Goal: Task Accomplishment & Management: Complete application form

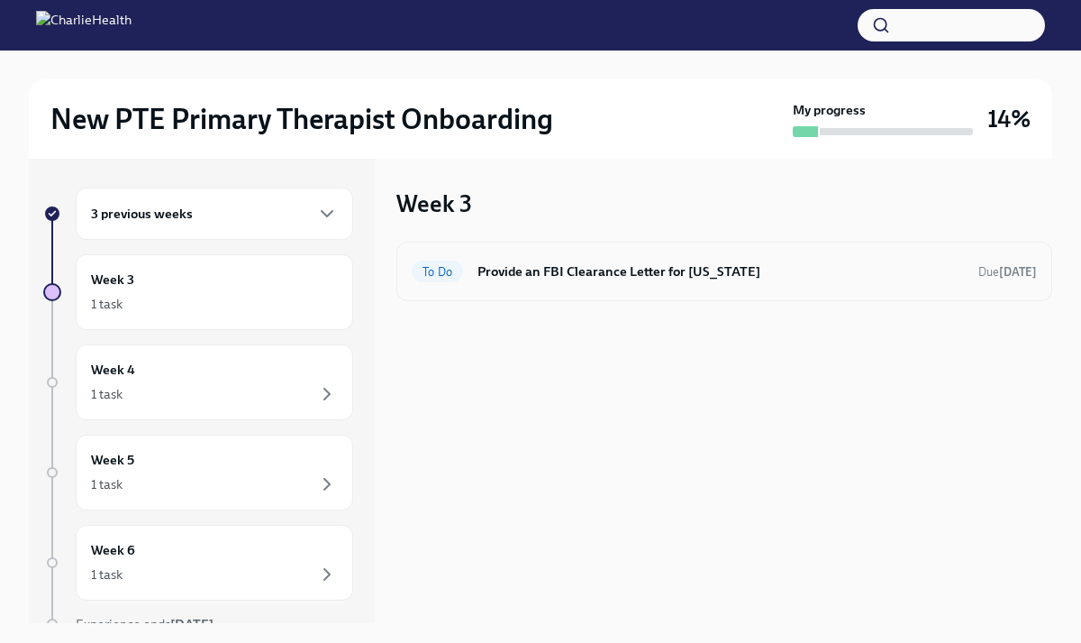
click at [679, 267] on h6 "Provide an FBI Clearance Letter for Pennsylvania" at bounding box center [721, 271] width 487 height 20
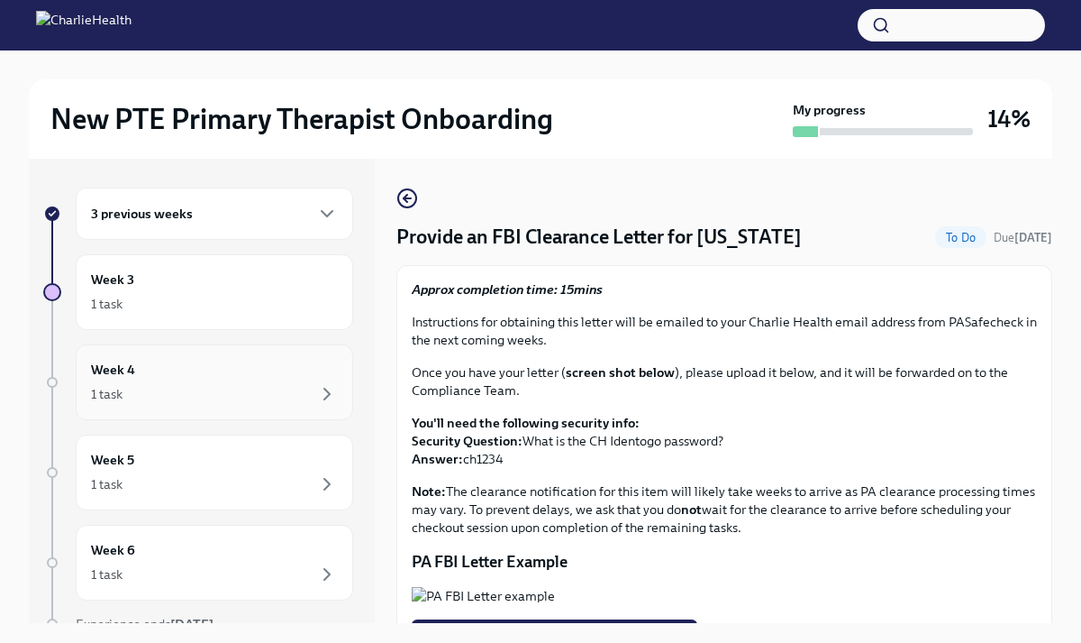
click at [294, 375] on div "Week 4 1 task" at bounding box center [214, 382] width 247 height 45
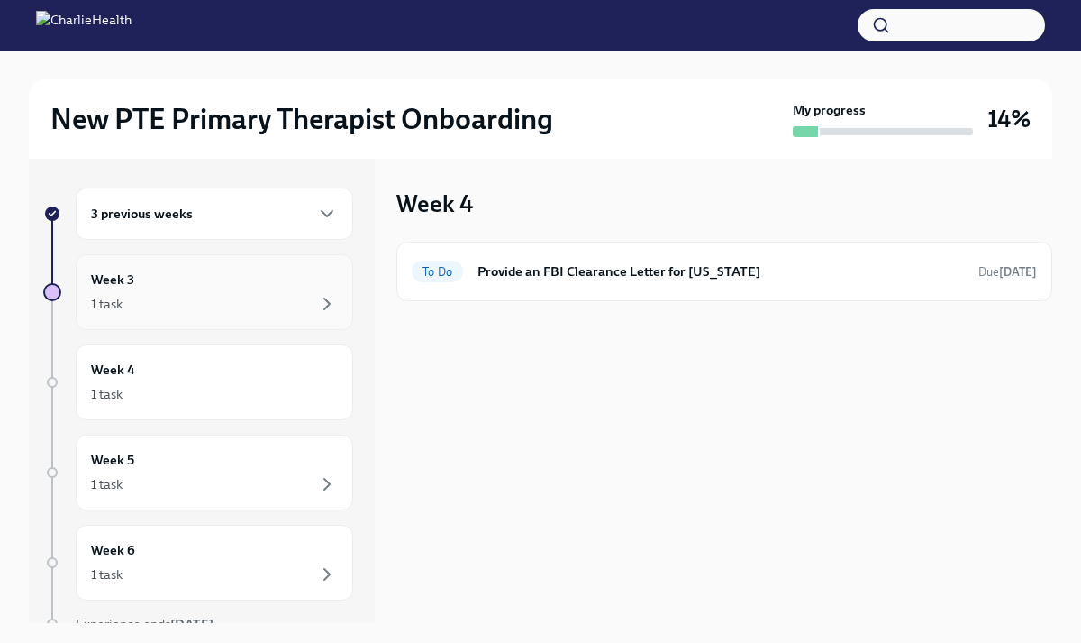
click at [292, 296] on div "1 task" at bounding box center [214, 304] width 247 height 22
click at [278, 210] on div "3 previous weeks" at bounding box center [214, 214] width 247 height 22
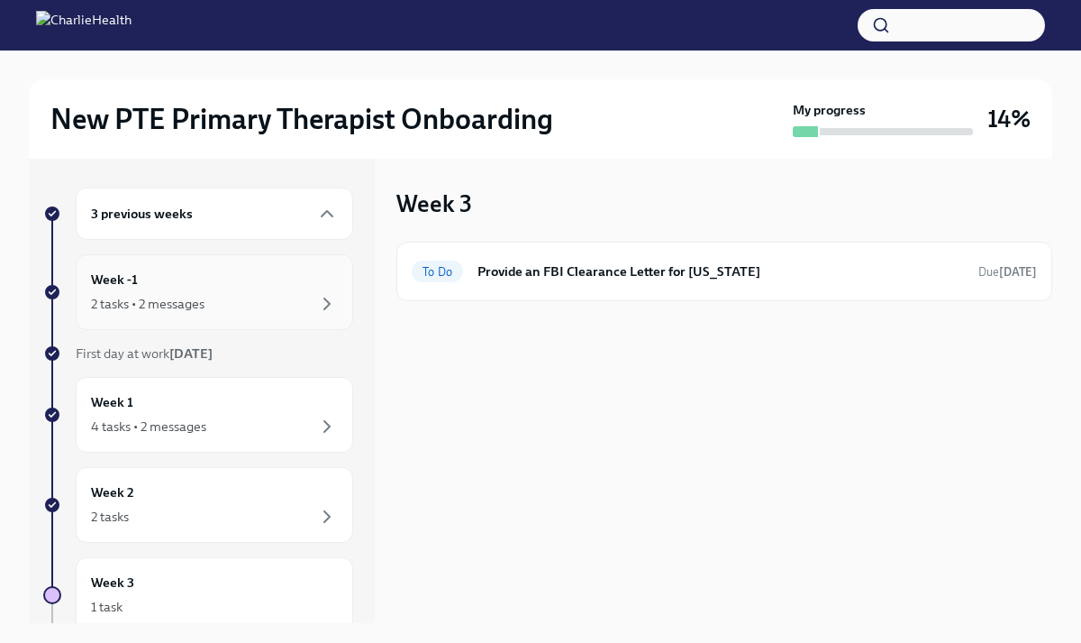
click at [275, 276] on div "Week -1 2 tasks • 2 messages" at bounding box center [214, 291] width 247 height 45
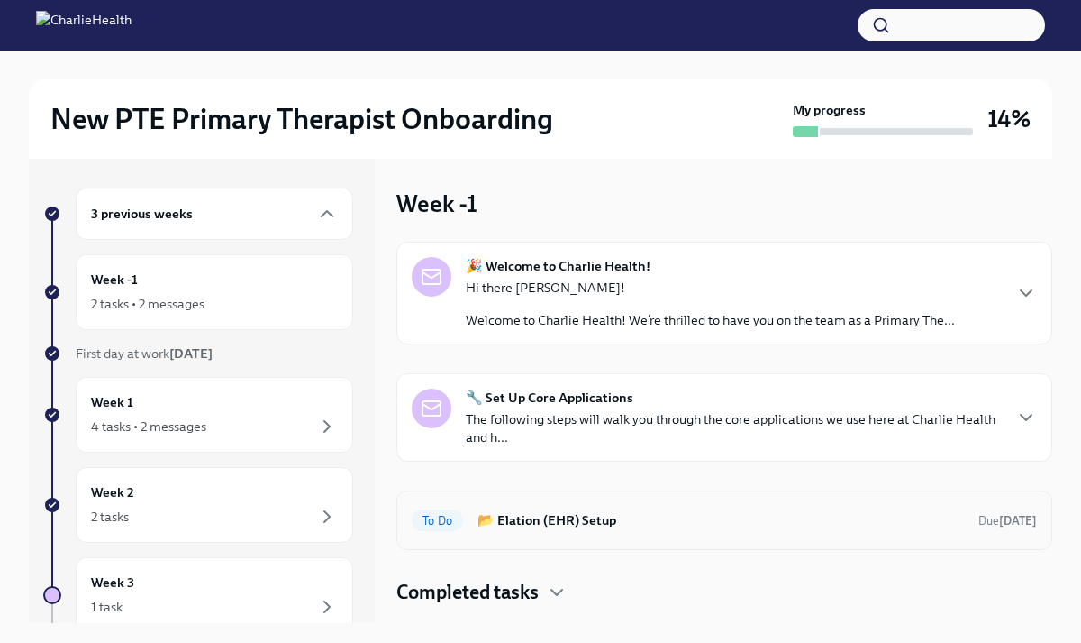
click at [539, 532] on div "To Do 📂 Elation (EHR) Setup Due 11 days ago" at bounding box center [724, 520] width 625 height 29
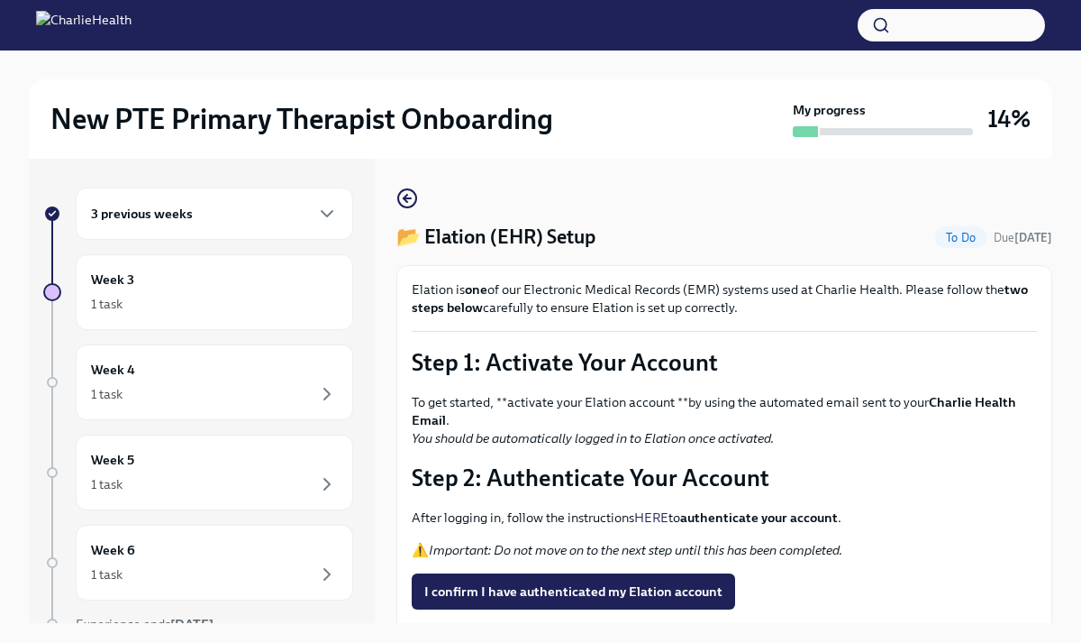
click at [953, 404] on strong "Charlie Health Email" at bounding box center [714, 411] width 605 height 34
